Goal: Communication & Community: Answer question/provide support

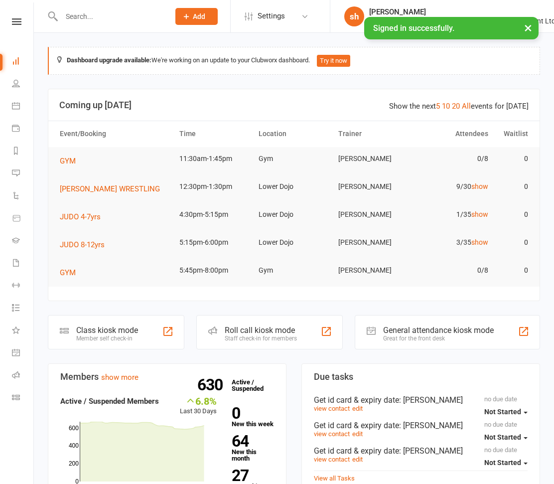
click at [101, 17] on input "text" at bounding box center [110, 16] width 104 height 14
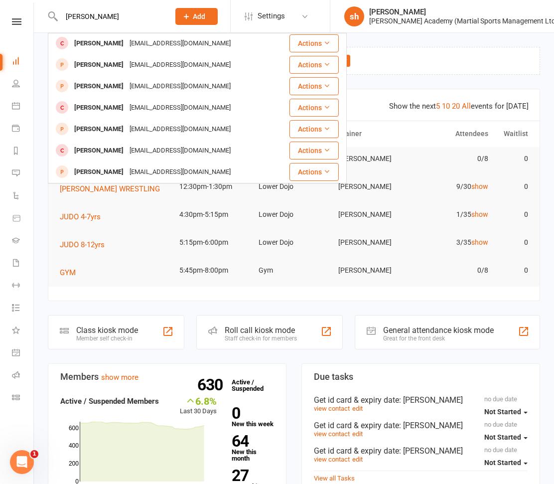
scroll to position [180, 0]
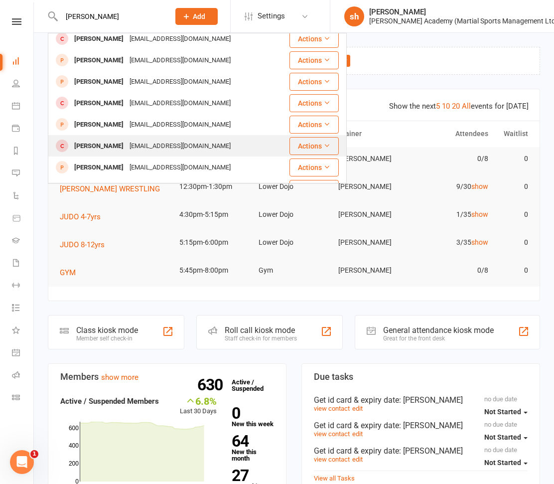
type input "[PERSON_NAME]"
click at [94, 139] on div "[PERSON_NAME]" at bounding box center [98, 146] width 55 height 14
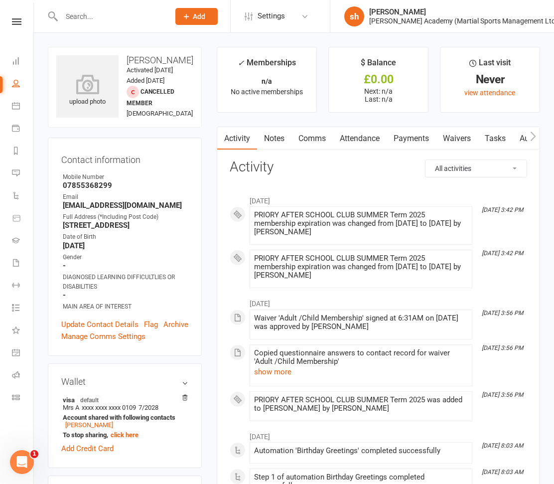
click at [308, 134] on link "Comms" at bounding box center [311, 138] width 41 height 23
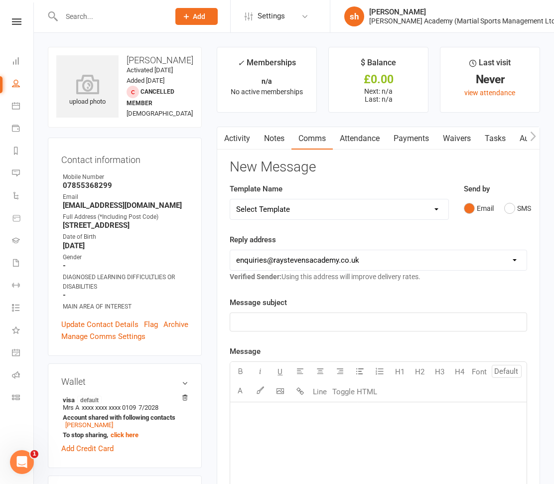
click at [276, 258] on select "[EMAIL_ADDRESS][DOMAIN_NAME] [PERSON_NAME][EMAIL_ADDRESS][DOMAIN_NAME] [PERSON_…" at bounding box center [378, 260] width 296 height 20
select select "2"
click at [230, 250] on select "[EMAIL_ADDRESS][DOMAIN_NAME] [PERSON_NAME][EMAIL_ADDRESS][DOMAIN_NAME] [PERSON_…" at bounding box center [378, 260] width 296 height 20
click at [303, 206] on select "Select Template [Email] ABC BJJ & JUDO COURSES NEW ROTATION EMAIL [Email] ABC C…" at bounding box center [339, 209] width 218 height 20
select select "121"
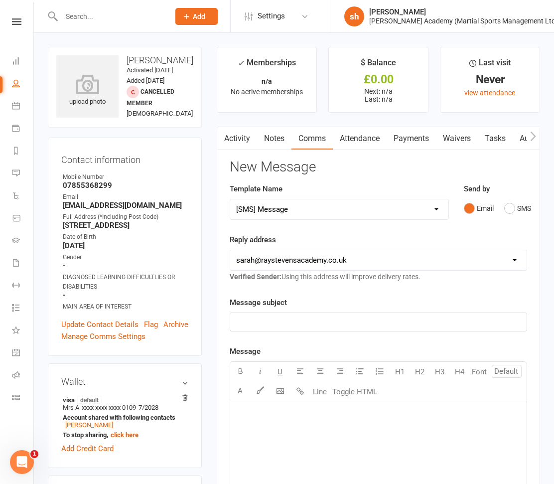
click at [230, 199] on select "Select Template [Email] ABC BJJ & JUDO COURSES NEW ROTATION EMAIL [Email] ABC C…" at bounding box center [339, 209] width 218 height 20
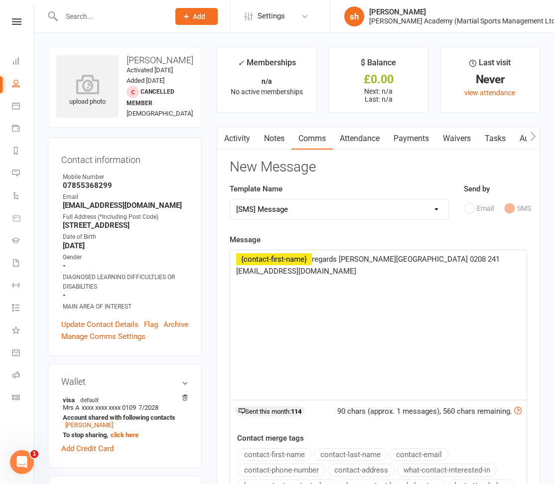
click at [315, 258] on span "regards [PERSON_NAME][GEOGRAPHIC_DATA] 0208 241 [EMAIL_ADDRESS][DOMAIN_NAME]" at bounding box center [369, 265] width 266 height 21
click at [325, 258] on span "WOuld [PERSON_NAME] still like to join the Judo Club regards [PERSON_NAME] Acad…" at bounding box center [371, 265] width 271 height 21
click at [459, 258] on span "Would [PERSON_NAME] still like to join the Judo Club regards [PERSON_NAME] Acad…" at bounding box center [371, 265] width 271 height 21
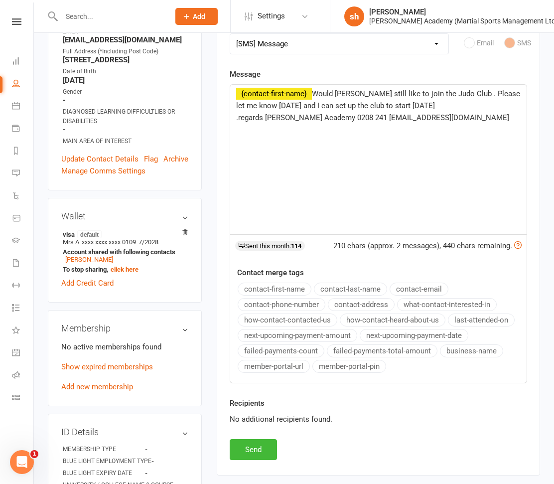
scroll to position [172, 0]
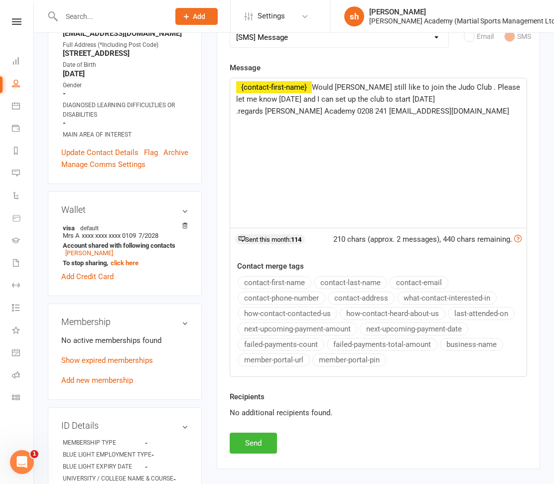
click at [318, 109] on span "Would [PERSON_NAME] still like to join the Judo Club . Please let me know [DATE…" at bounding box center [379, 99] width 286 height 33
click at [348, 111] on span "Would [PERSON_NAME] still like to join the Judo Club . Please let me know [DATE…" at bounding box center [379, 105] width 286 height 45
click at [464, 97] on span "Would [PERSON_NAME] still like to join the Judo Club . Please let me know [DATE…" at bounding box center [379, 105] width 286 height 45
click at [263, 437] on button "Send" at bounding box center [253, 442] width 47 height 21
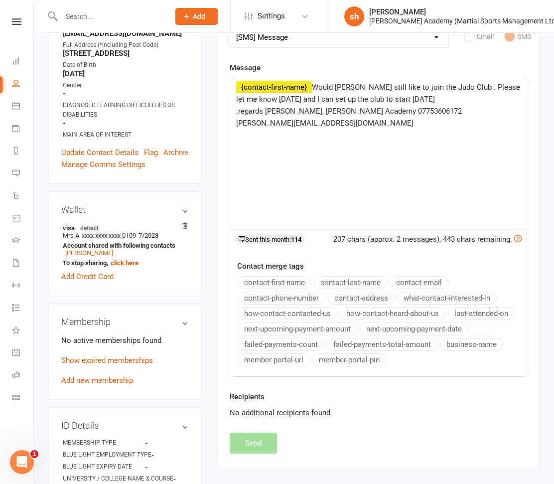
select select
